Goal: Task Accomplishment & Management: Complete application form

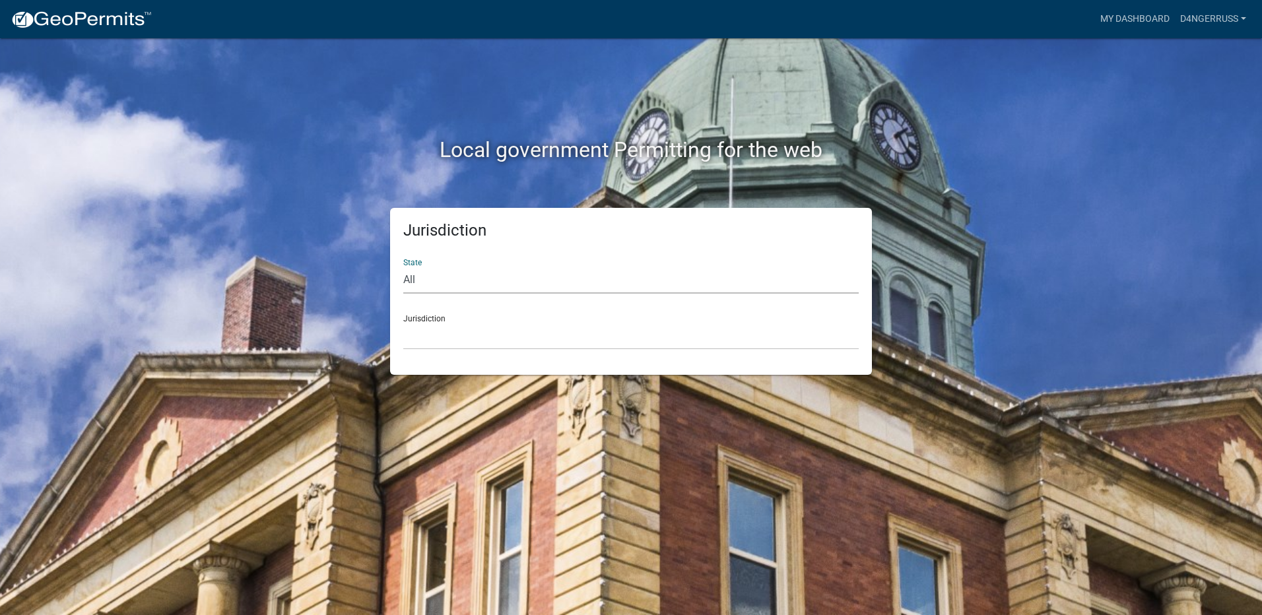
click at [406, 278] on select "All [US_STATE] [US_STATE] [US_STATE] [US_STATE] [US_STATE] [US_STATE] [US_STATE…" at bounding box center [631, 280] width 456 height 27
select select "[US_STATE]"
click at [403, 267] on select "All [US_STATE] [US_STATE] [US_STATE] [US_STATE] [US_STATE] [US_STATE] [US_STATE…" at bounding box center [631, 280] width 456 height 27
click at [423, 316] on div "Jurisdiction [GEOGRAPHIC_DATA], [US_STATE] [GEOGRAPHIC_DATA], [US_STATE] [GEOGR…" at bounding box center [631, 327] width 456 height 46
click at [469, 269] on select "All [US_STATE] [US_STATE] [US_STATE] [US_STATE] [US_STATE] [US_STATE] [US_STATE…" at bounding box center [631, 280] width 456 height 27
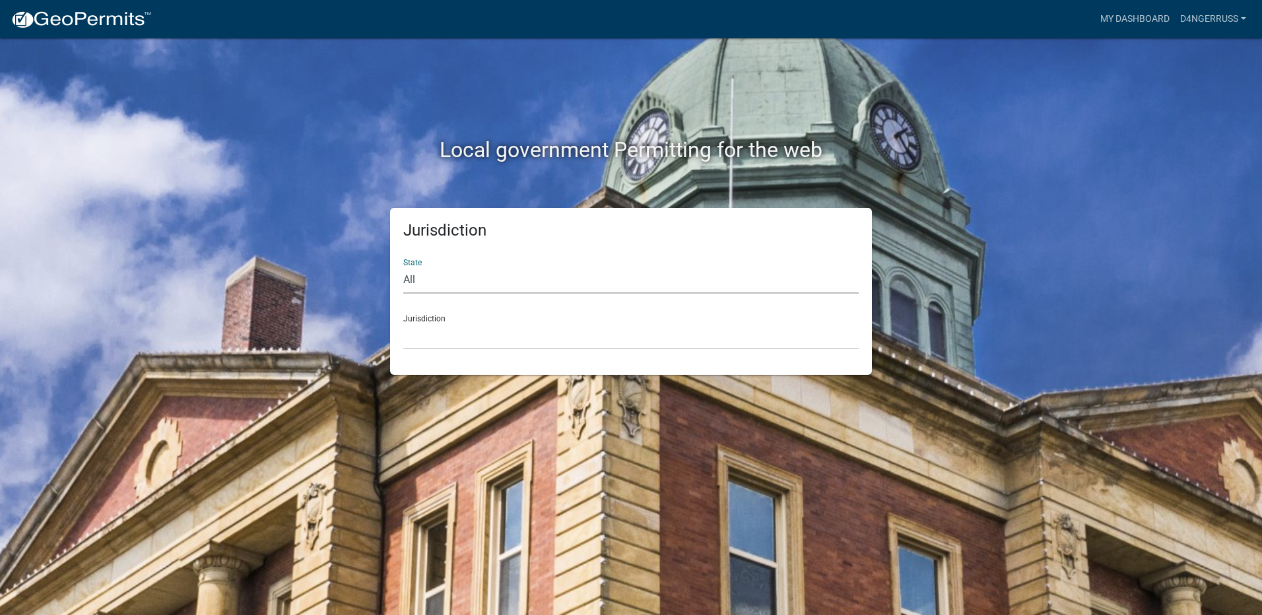
click at [403, 267] on select "All [US_STATE] [US_STATE] [US_STATE] [US_STATE] [US_STATE] [US_STATE] [US_STATE…" at bounding box center [631, 280] width 456 height 27
click at [423, 320] on div "Jurisdiction [GEOGRAPHIC_DATA], [US_STATE] [GEOGRAPHIC_DATA], [US_STATE] [GEOGR…" at bounding box center [631, 327] width 456 height 46
click at [423, 319] on div "Jurisdiction [GEOGRAPHIC_DATA], [US_STATE] [GEOGRAPHIC_DATA], [US_STATE] [GEOGR…" at bounding box center [631, 327] width 456 height 46
click at [434, 277] on select "All [US_STATE] [US_STATE] [US_STATE] [US_STATE] [US_STATE] [US_STATE] [US_STATE…" at bounding box center [631, 280] width 456 height 27
click at [403, 267] on select "All [US_STATE] [US_STATE] [US_STATE] [US_STATE] [US_STATE] [US_STATE] [US_STATE…" at bounding box center [631, 280] width 456 height 27
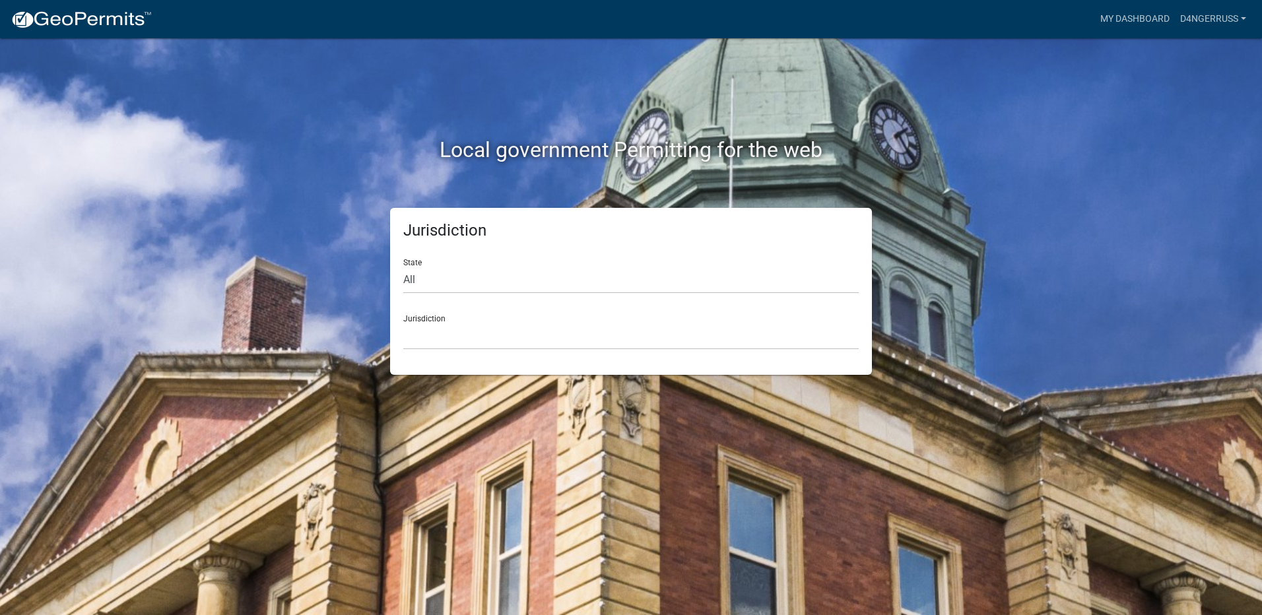
click at [466, 354] on div "Jurisdiction State All [US_STATE] [US_STATE] [US_STATE] [US_STATE] [US_STATE] […" at bounding box center [631, 291] width 482 height 167
click at [467, 330] on select "[GEOGRAPHIC_DATA], [US_STATE] [GEOGRAPHIC_DATA], [US_STATE] [GEOGRAPHIC_DATA], …" at bounding box center [631, 336] width 456 height 27
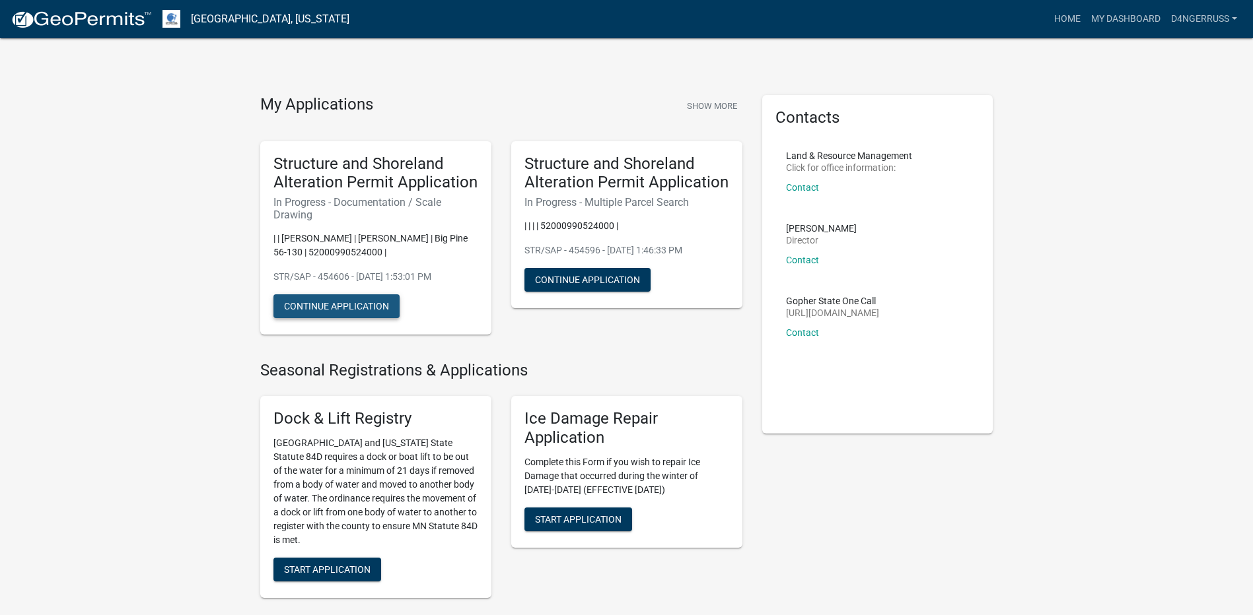
click at [336, 304] on button "Continue Application" at bounding box center [336, 306] width 126 height 24
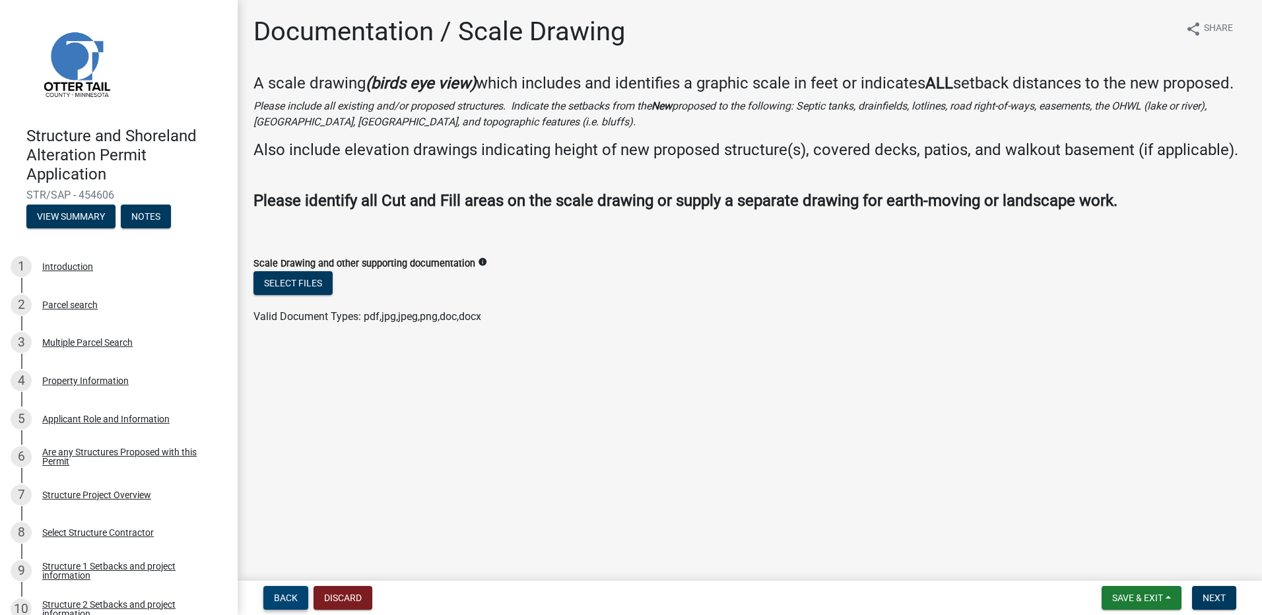
click at [293, 600] on span "Back" at bounding box center [286, 598] width 24 height 11
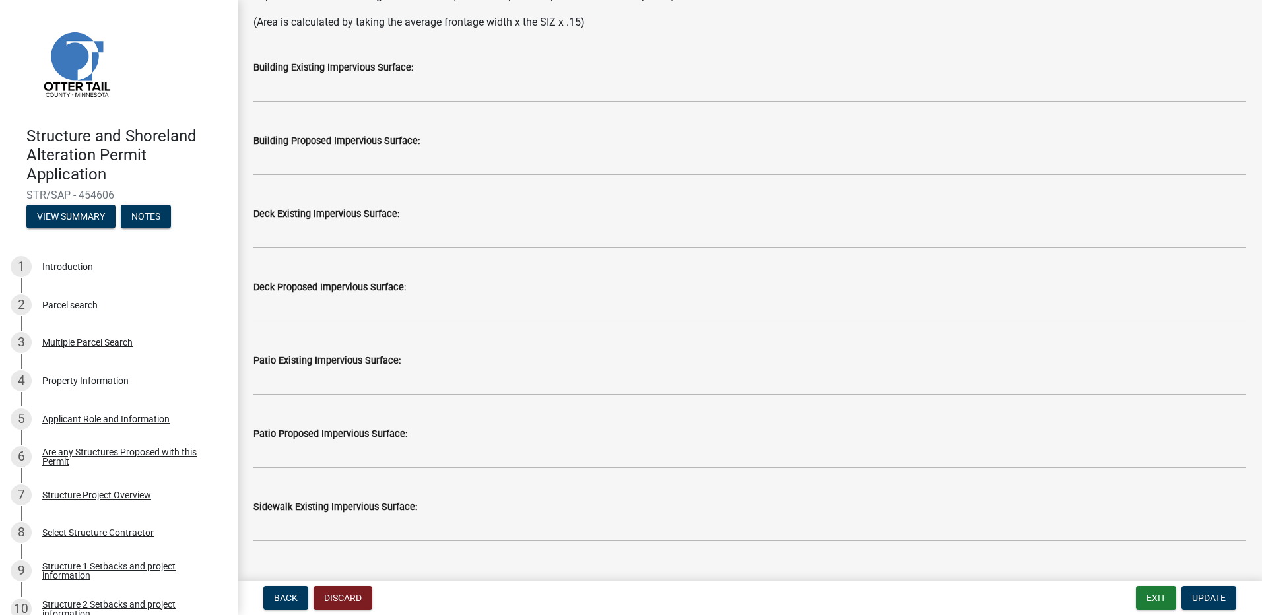
scroll to position [264, 0]
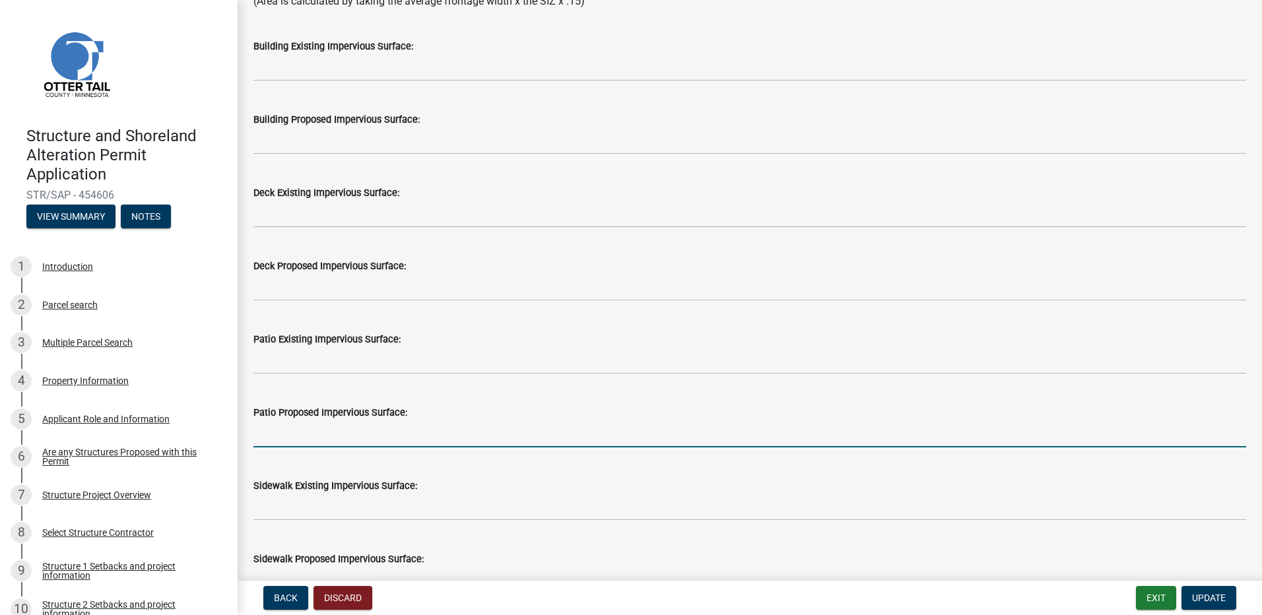
click at [383, 429] on input "text" at bounding box center [750, 434] width 993 height 27
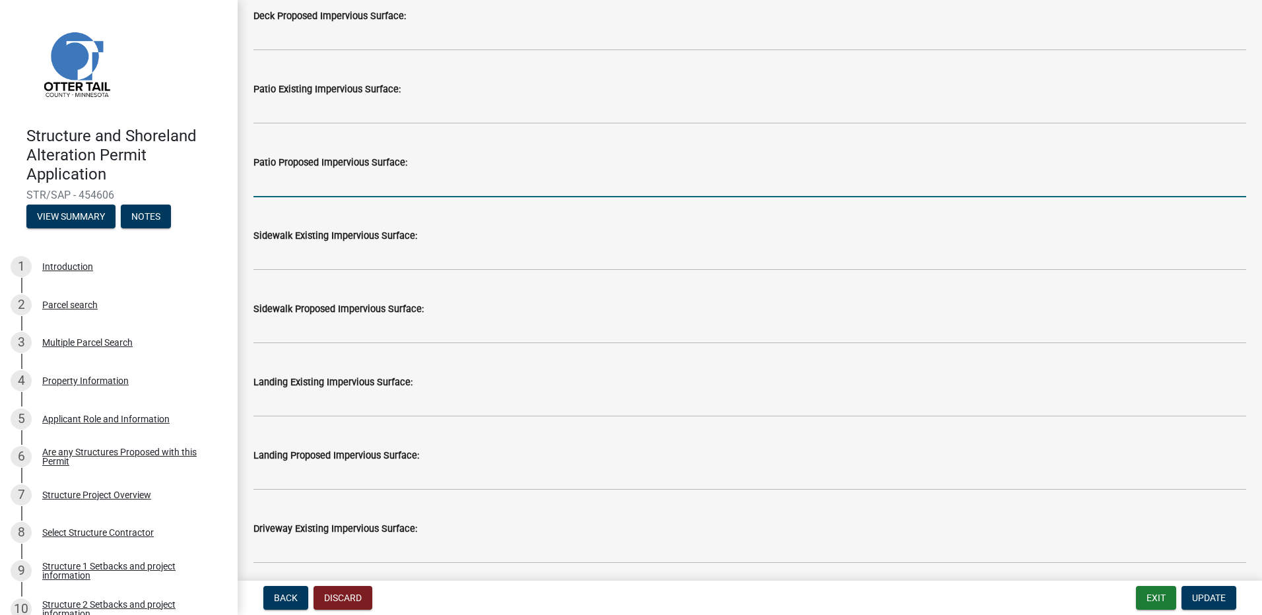
scroll to position [594, 0]
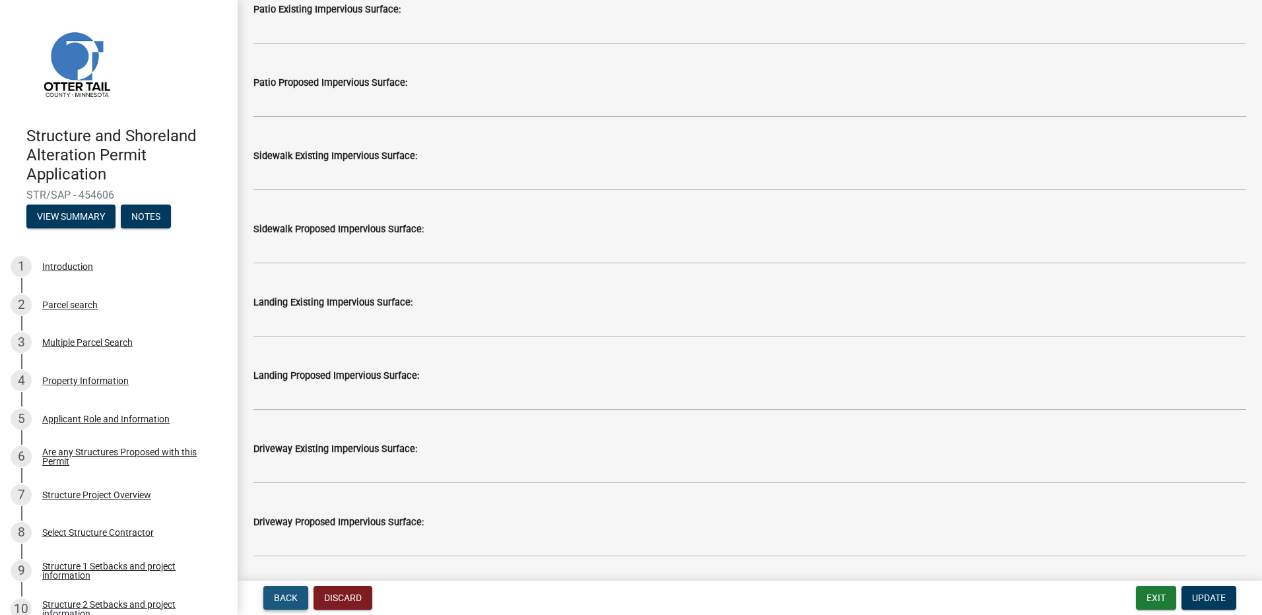
click at [286, 593] on span "Back" at bounding box center [286, 598] width 24 height 11
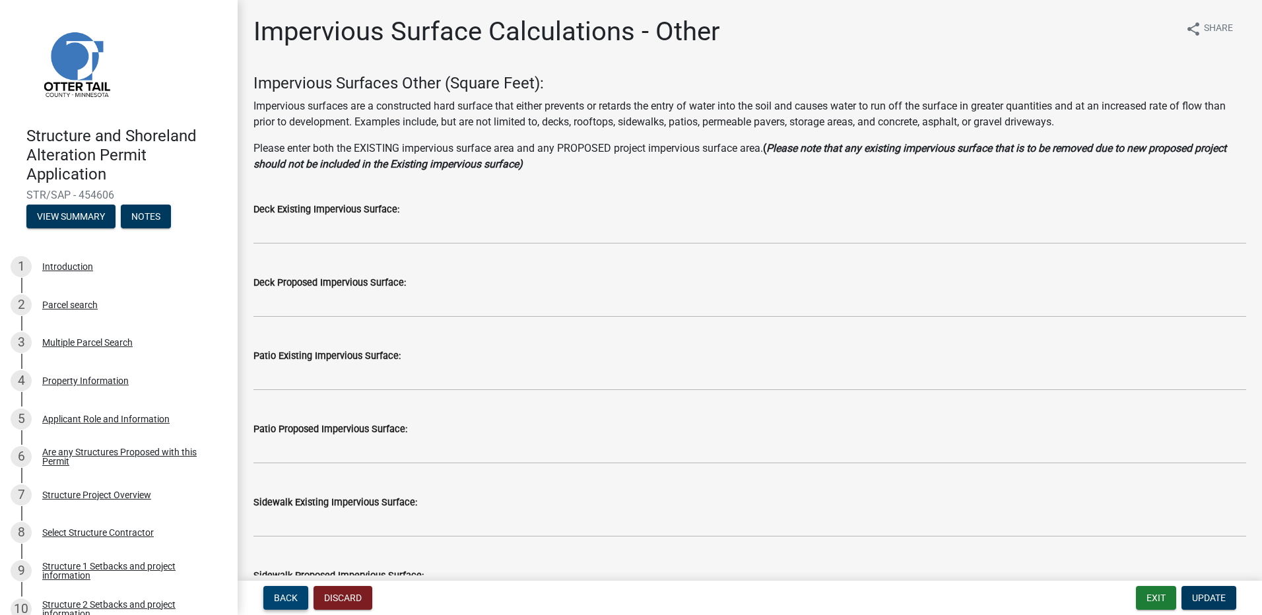
click at [289, 600] on span "Back" at bounding box center [286, 598] width 24 height 11
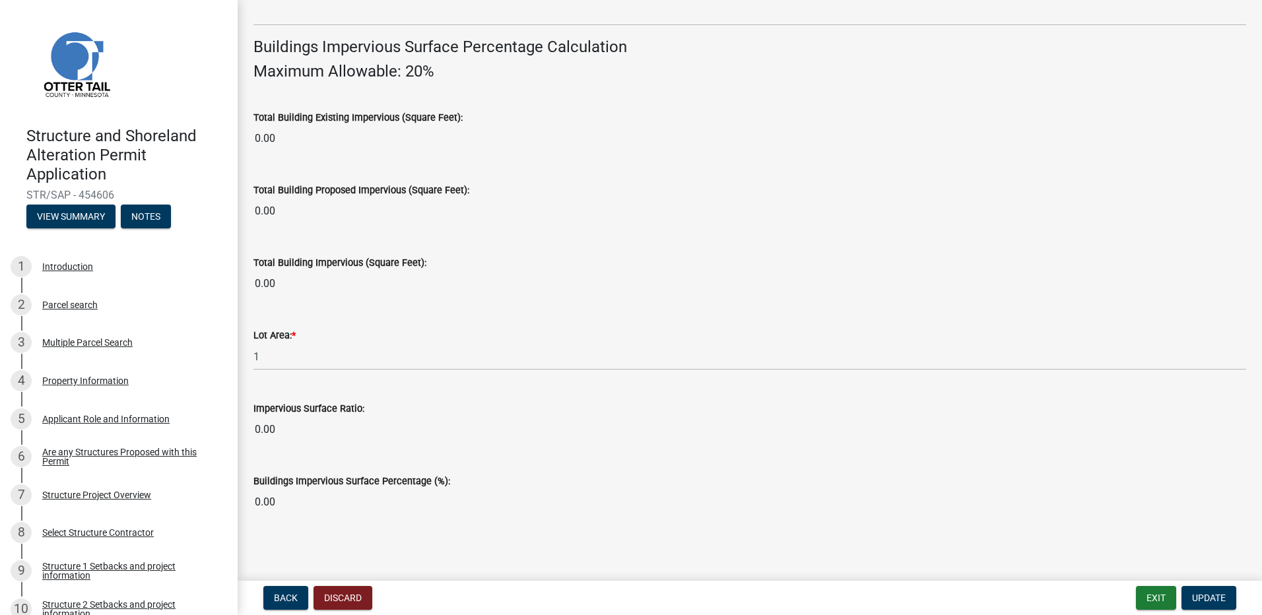
scroll to position [881, 0]
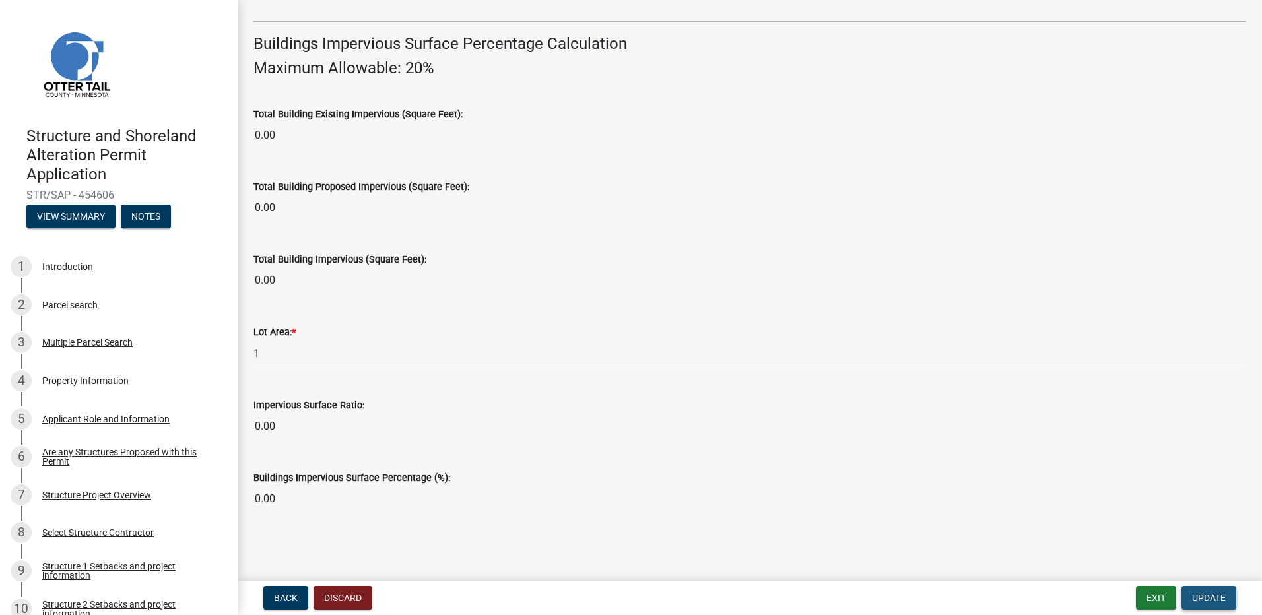
click at [1217, 596] on span "Update" at bounding box center [1209, 598] width 34 height 11
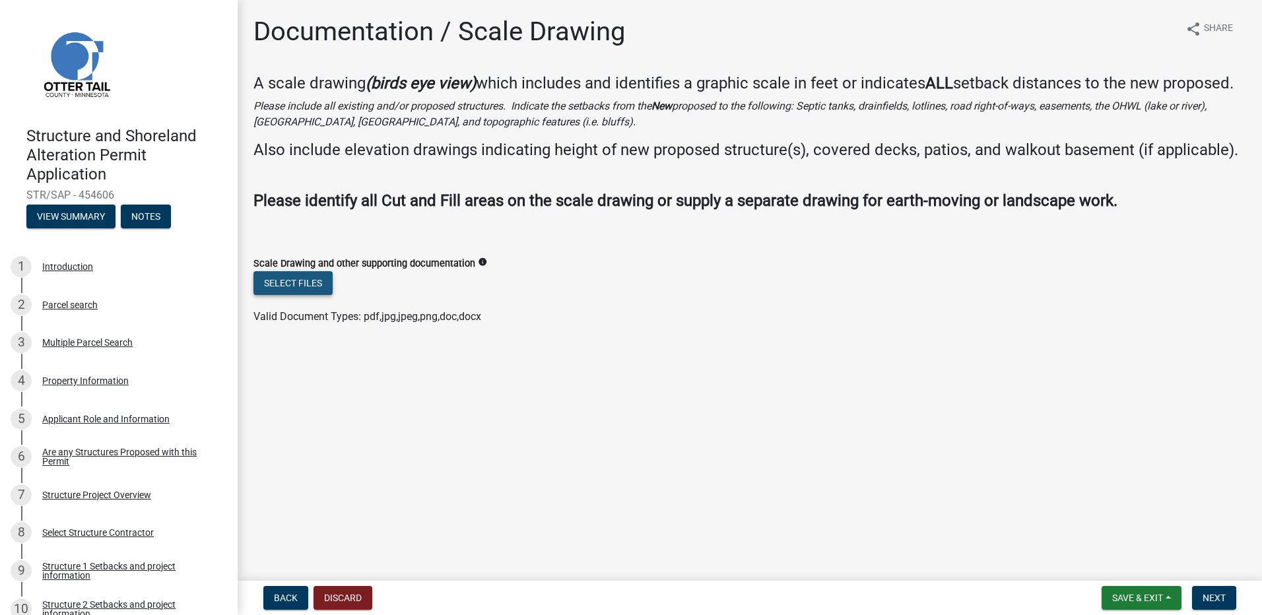
click at [277, 295] on button "Select files" at bounding box center [293, 283] width 79 height 24
click at [308, 295] on button "Select files" at bounding box center [293, 283] width 79 height 24
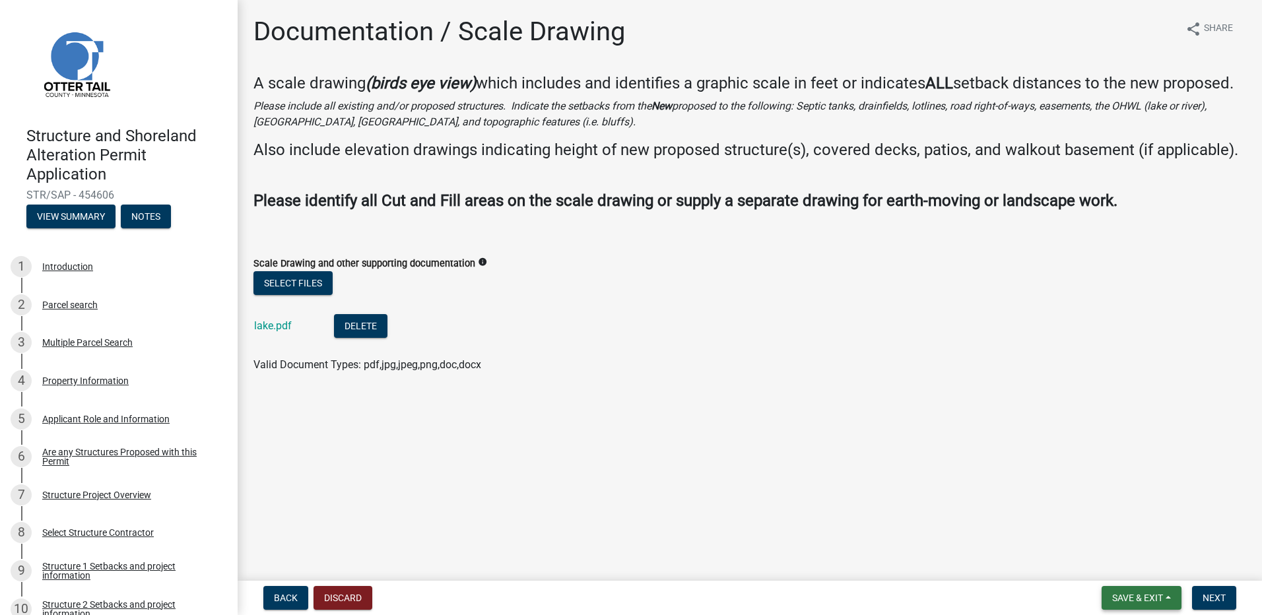
click at [1135, 599] on span "Save & Exit" at bounding box center [1138, 598] width 51 height 11
click at [1101, 530] on button "Save" at bounding box center [1129, 532] width 106 height 32
click at [1218, 601] on span "Next" at bounding box center [1214, 598] width 23 height 11
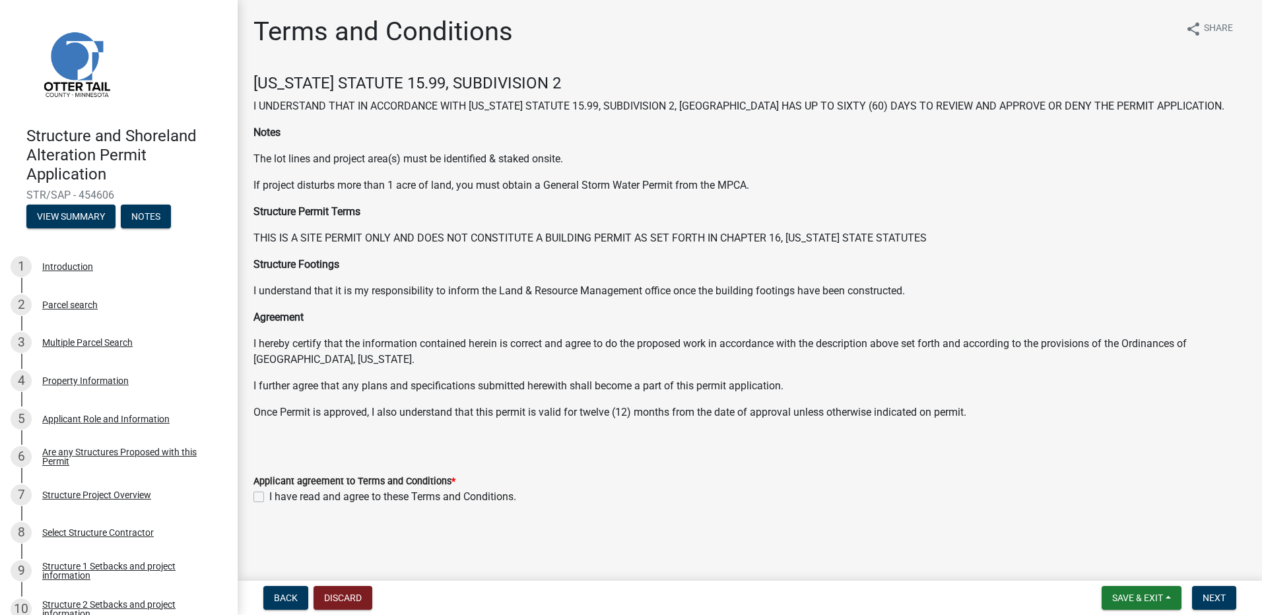
click at [269, 496] on label "I have read and agree to these Terms and Conditions." at bounding box center [392, 497] width 247 height 16
click at [269, 496] on input "I have read and agree to these Terms and Conditions." at bounding box center [273, 493] width 9 height 9
checkbox input "true"
click at [1218, 599] on span "Next" at bounding box center [1214, 598] width 23 height 11
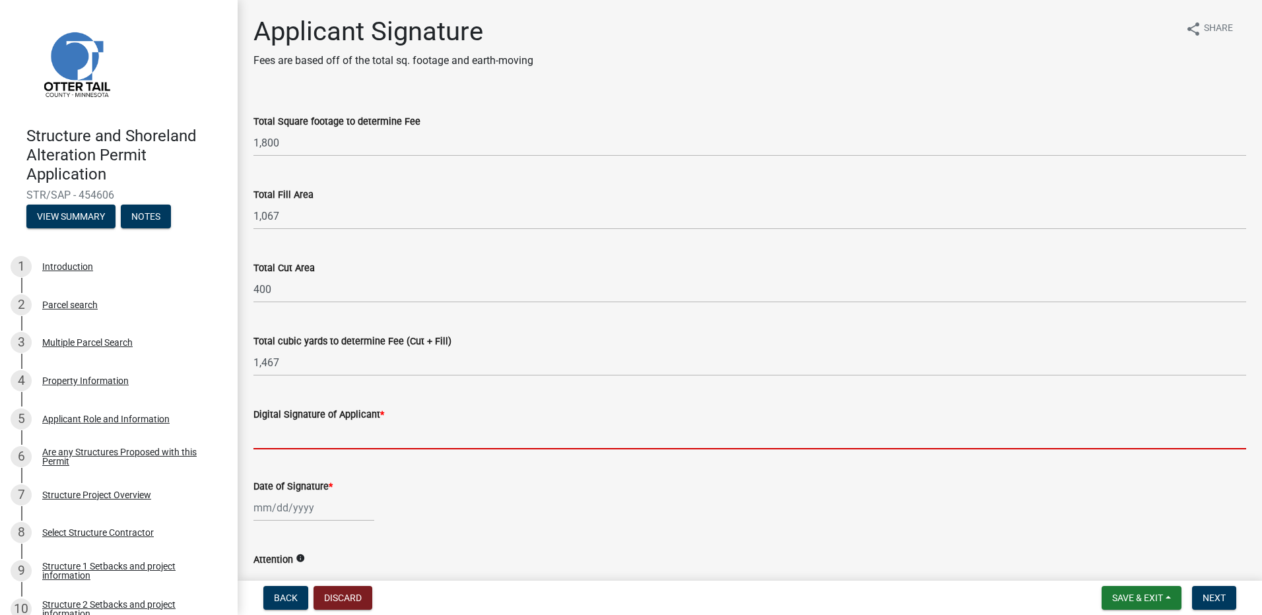
click at [296, 440] on input "Digital Signature of Applicant *" at bounding box center [750, 436] width 993 height 27
type input "[PERSON_NAME]"
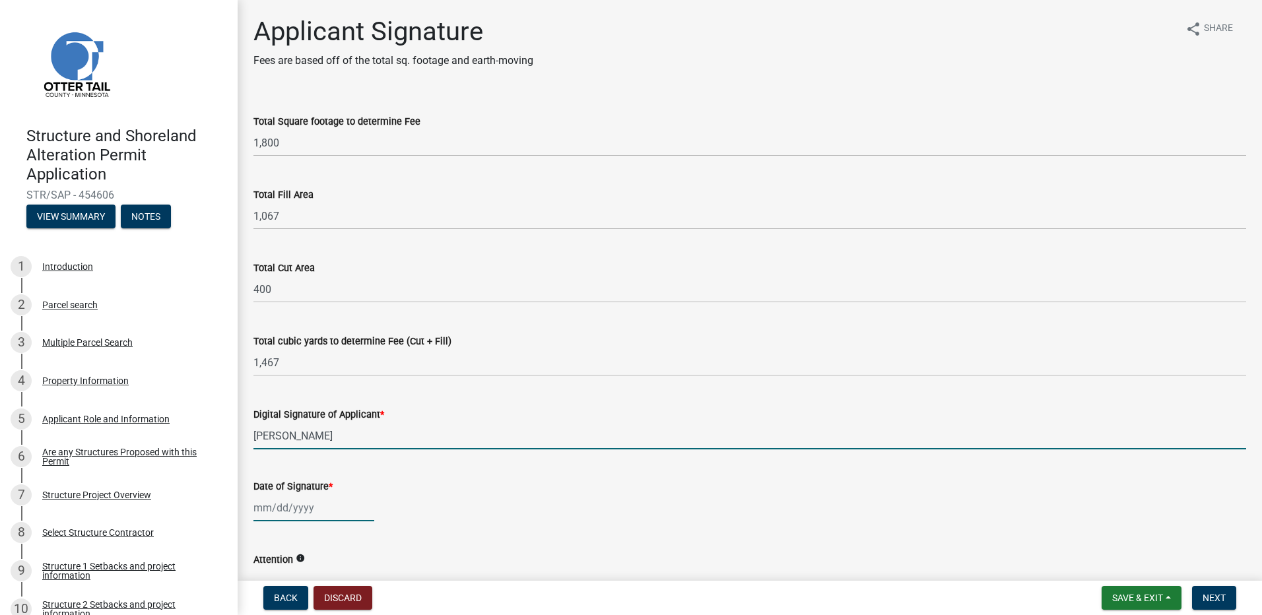
click at [296, 511] on div at bounding box center [314, 508] width 121 height 27
select select "9"
select select "2025"
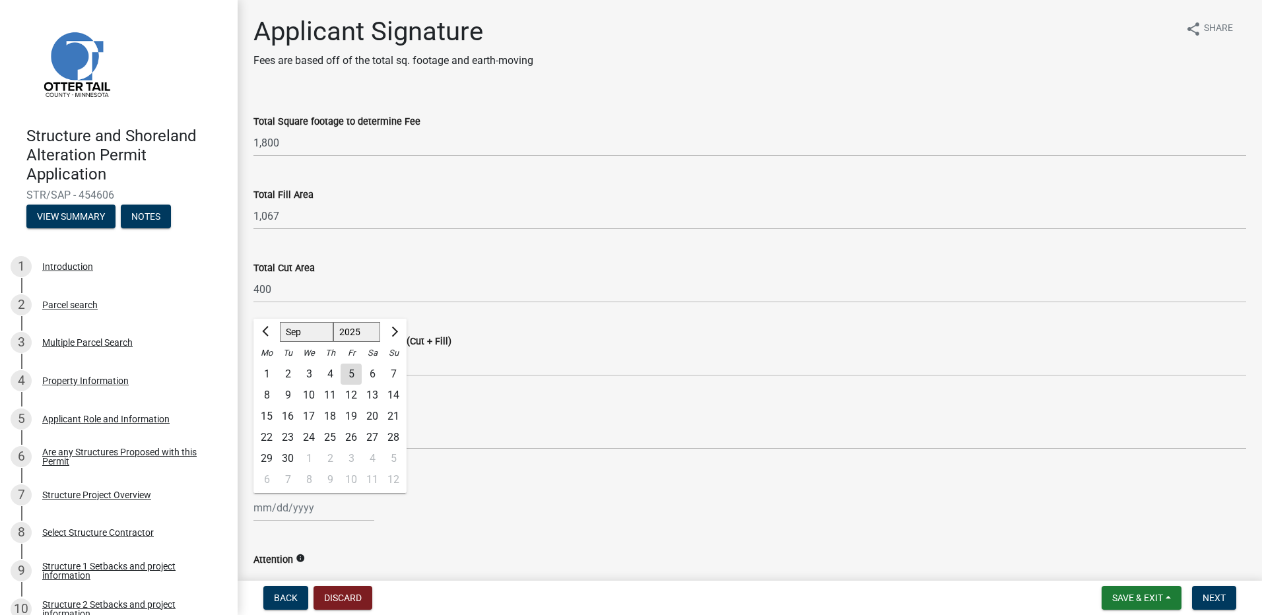
click at [349, 375] on div "5" at bounding box center [351, 374] width 21 height 21
type input "[DATE]"
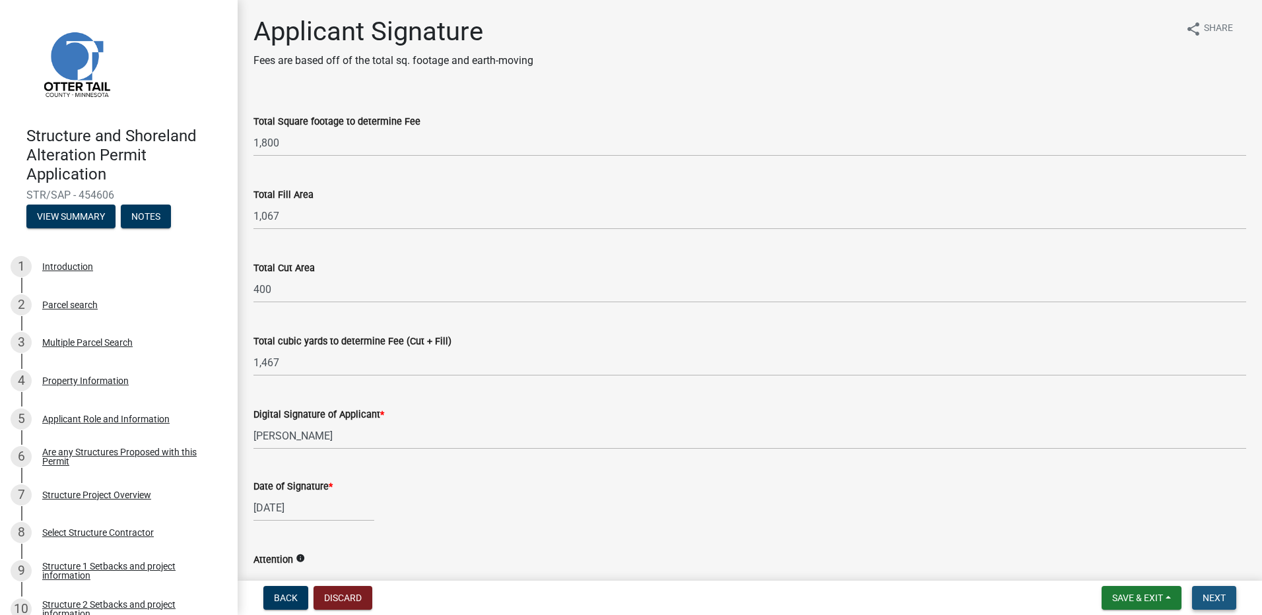
click at [1219, 598] on span "Next" at bounding box center [1214, 598] width 23 height 11
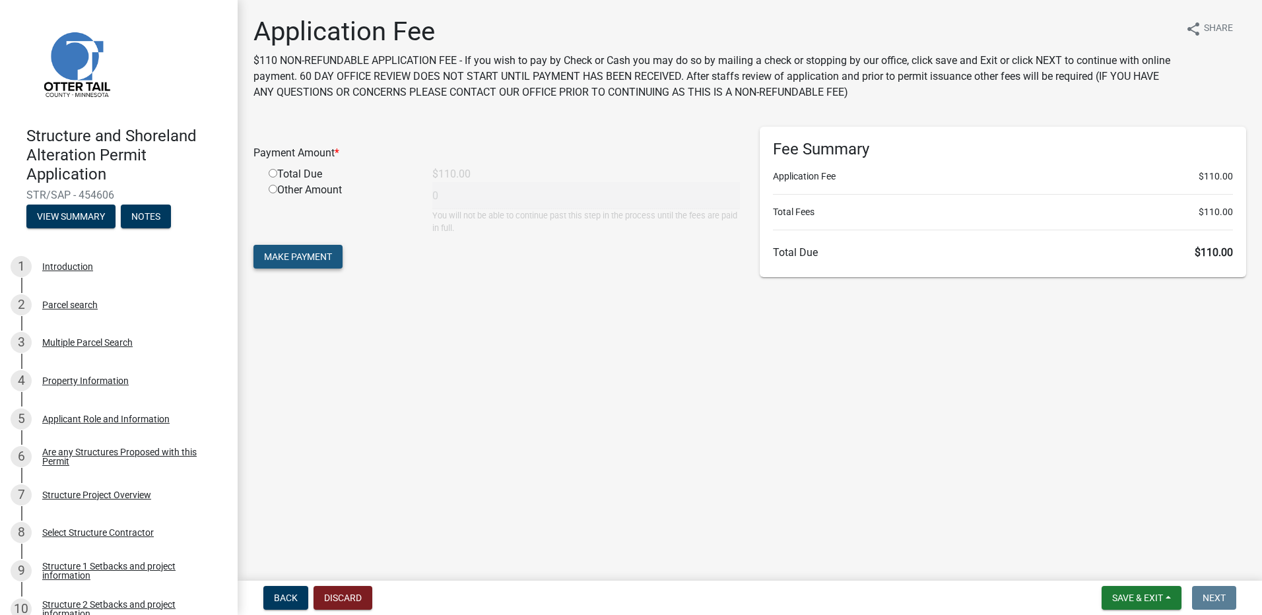
click at [287, 254] on span "Make Payment" at bounding box center [298, 257] width 68 height 11
click at [275, 189] on input "radio" at bounding box center [273, 189] width 9 height 9
radio input "true"
type input "110"
click at [287, 258] on span "Make Payment" at bounding box center [298, 257] width 68 height 11
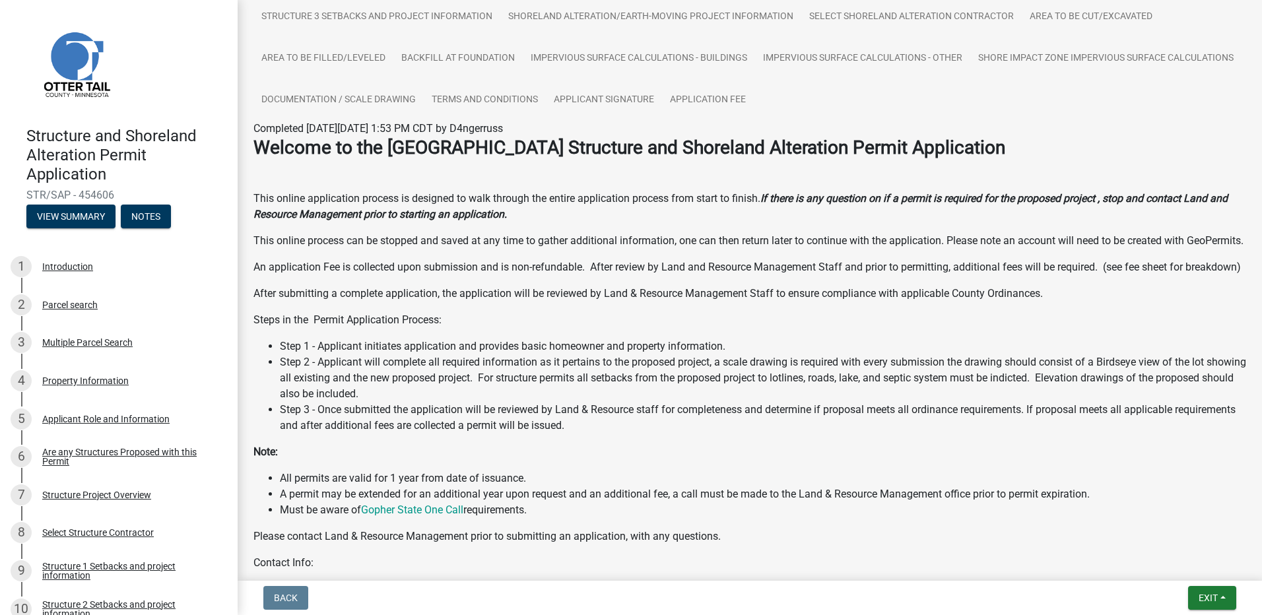
scroll to position [198, 0]
